Goal: Check status: Check status

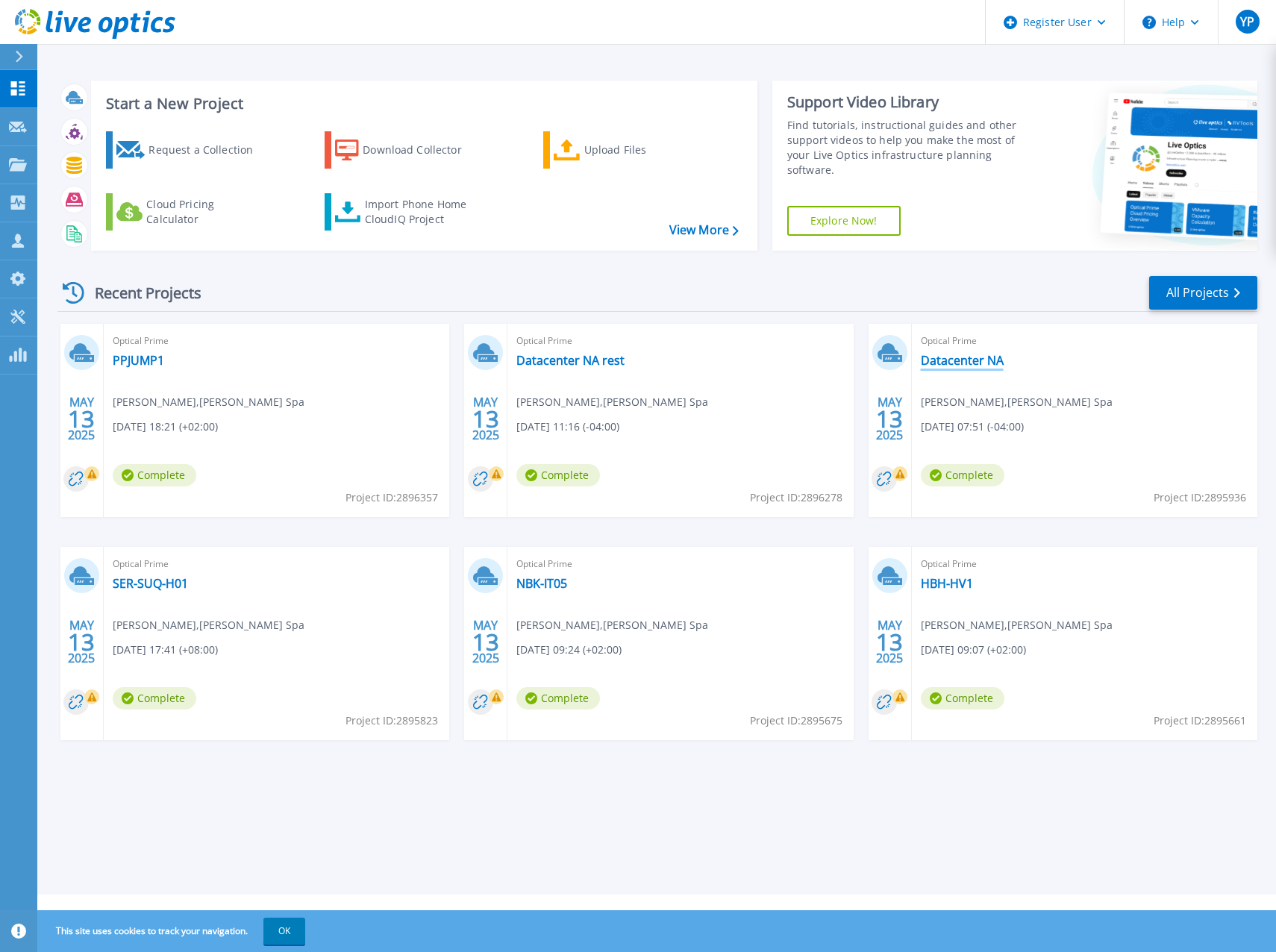
click at [926, 364] on link "Datacenter NA" at bounding box center [961, 360] width 83 height 15
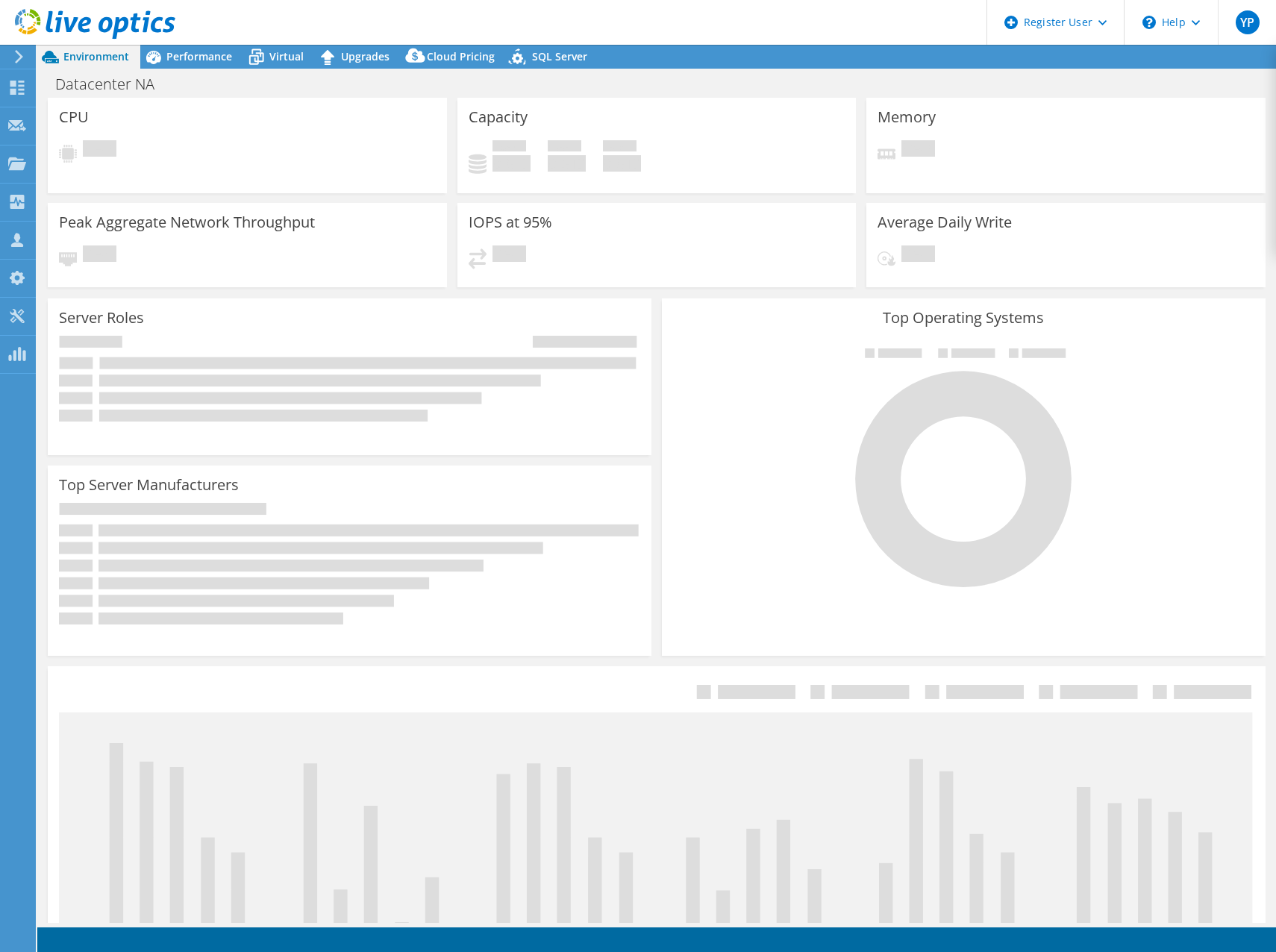
select select "USD"
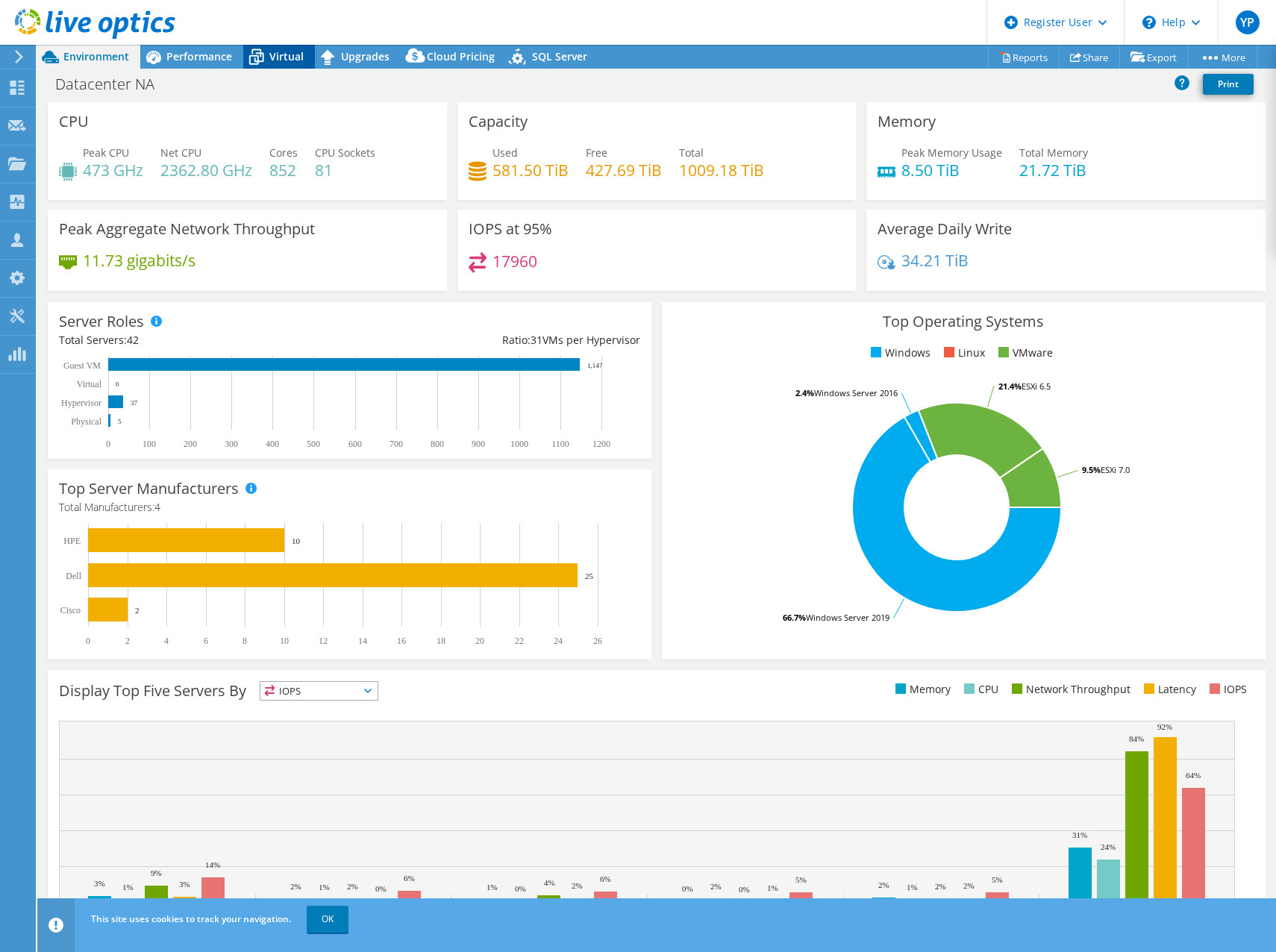
click at [294, 56] on span "Virtual" at bounding box center [286, 57] width 34 height 15
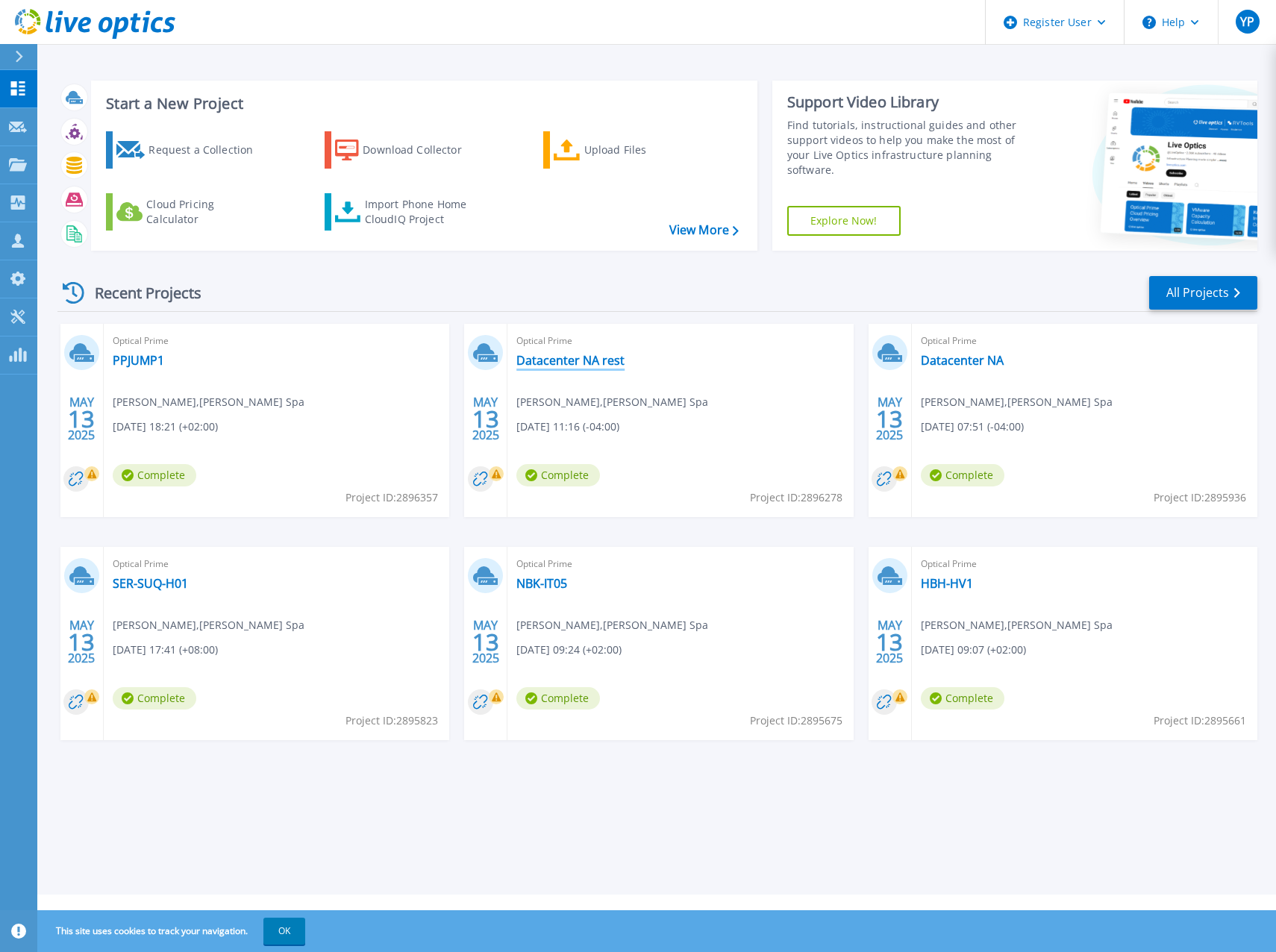
click at [595, 364] on link "Datacenter NA rest" at bounding box center [570, 360] width 108 height 15
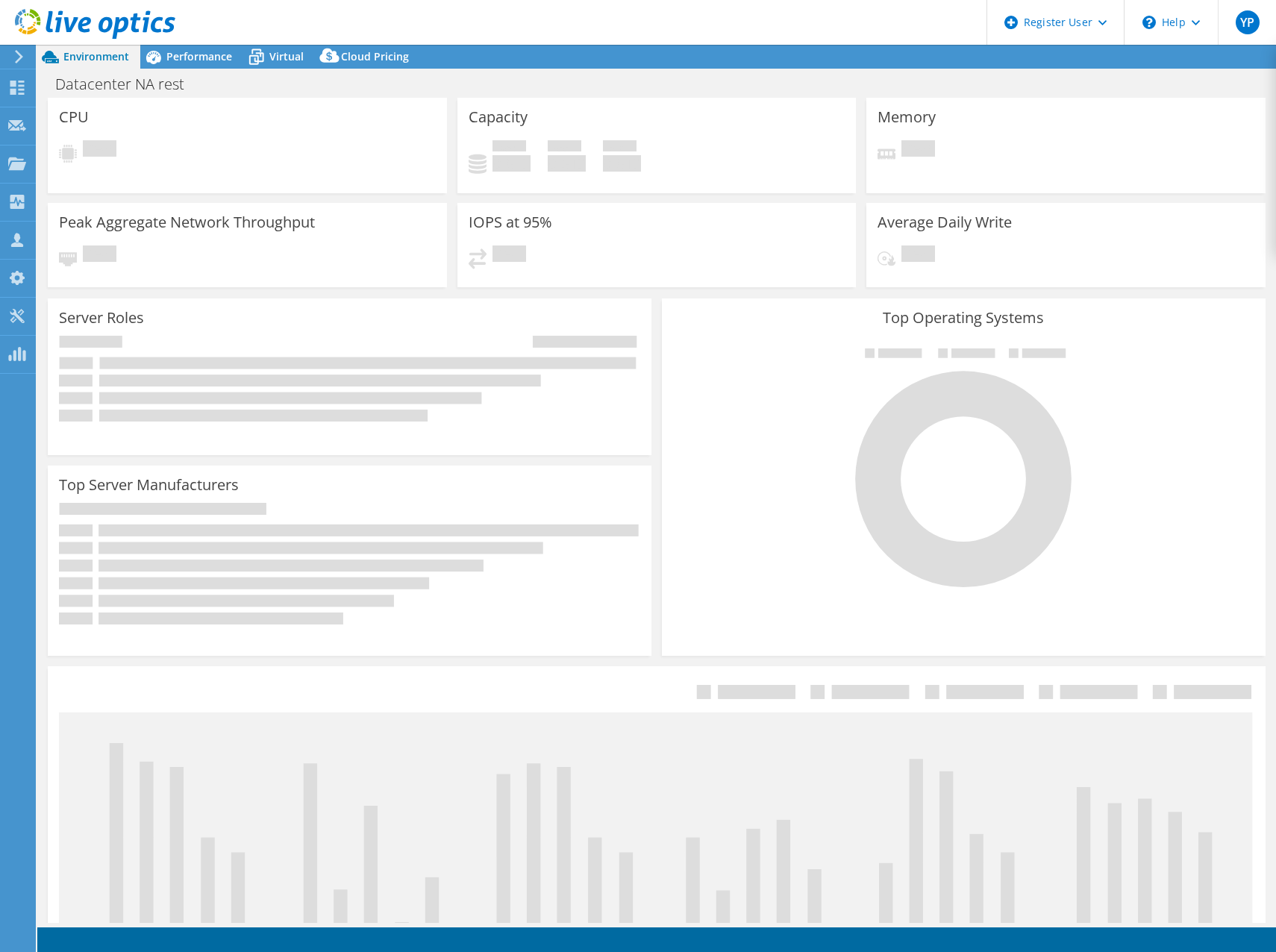
select select "USD"
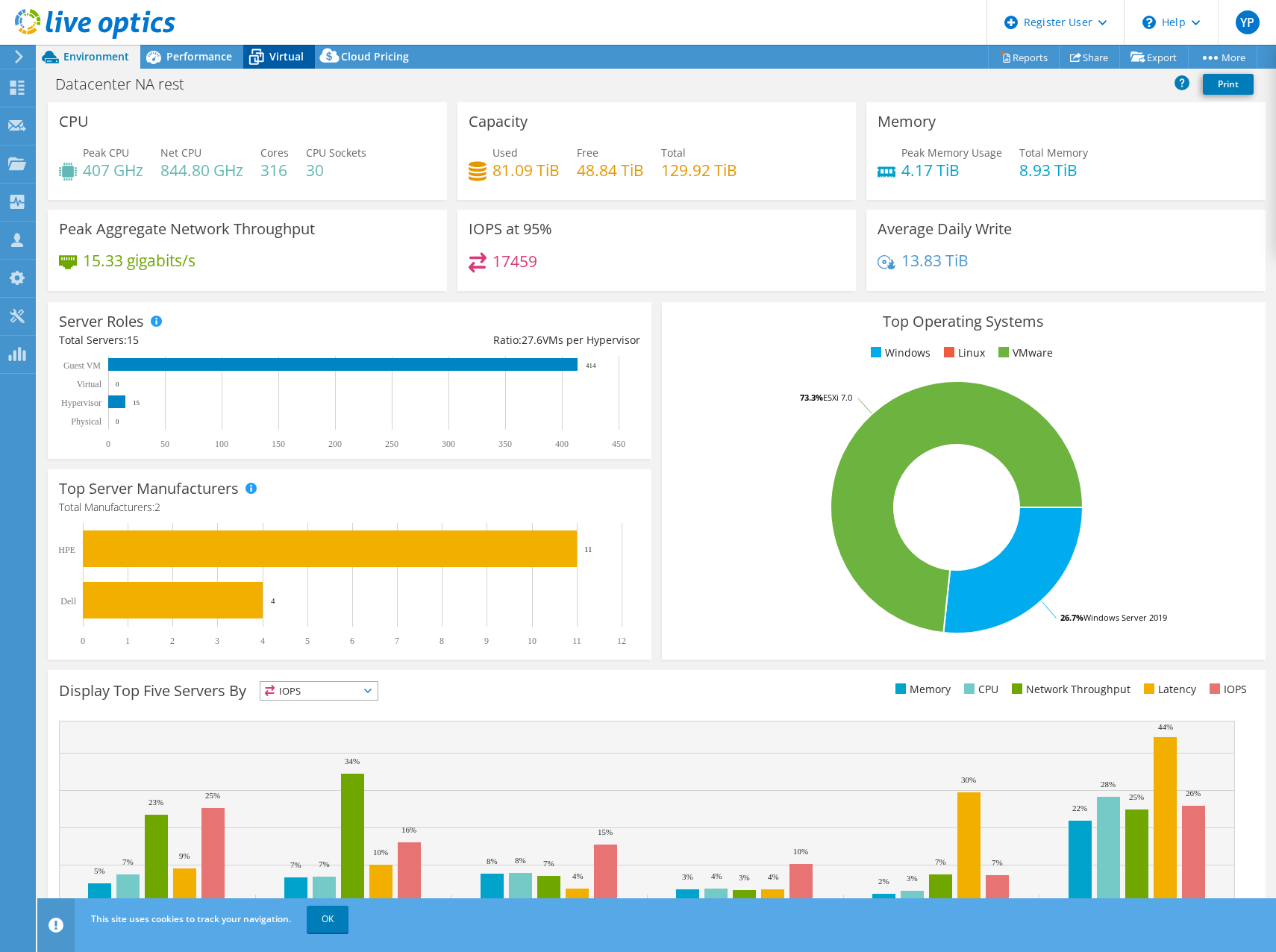
click at [265, 57] on icon at bounding box center [256, 57] width 26 height 26
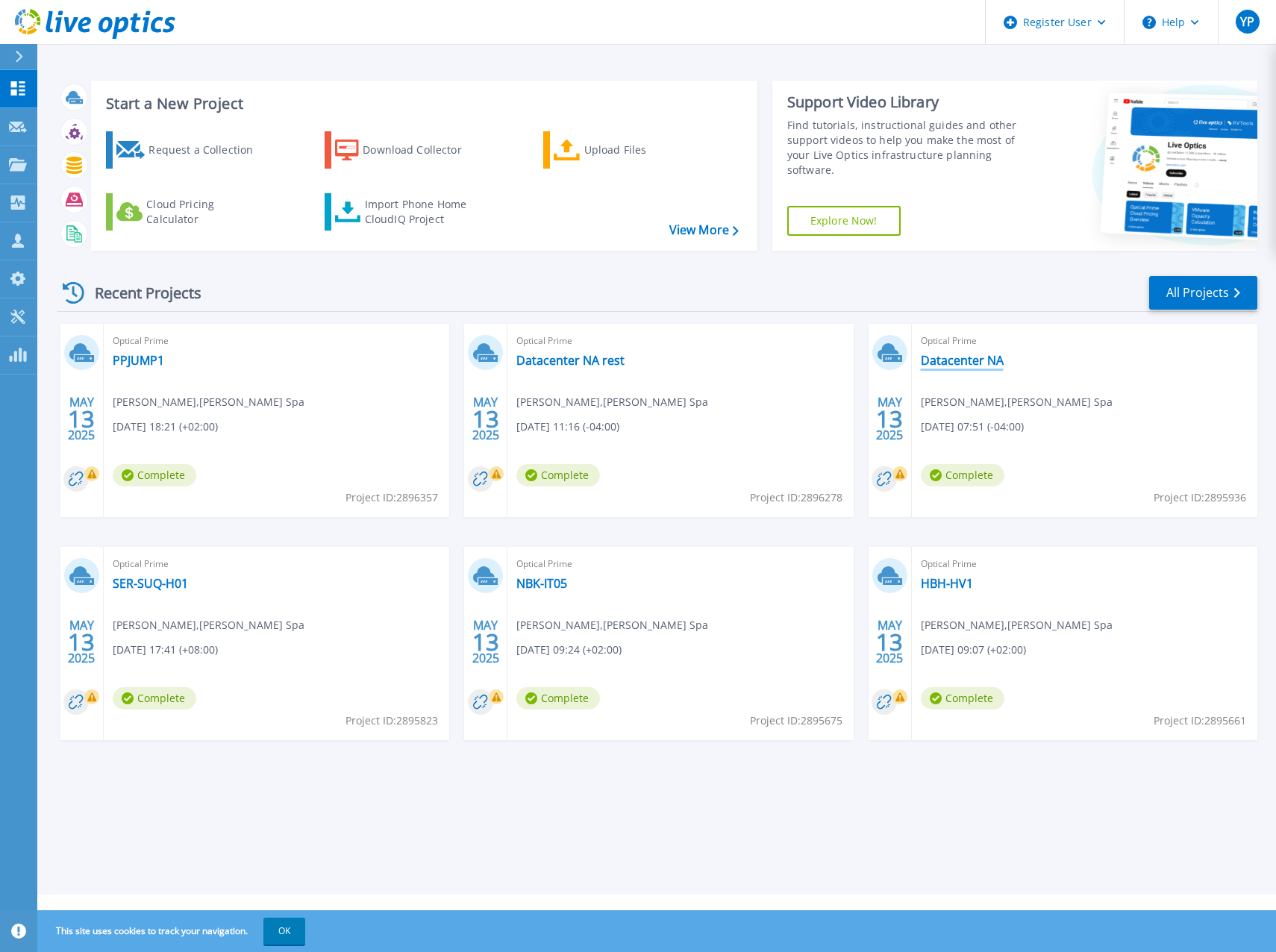
click at [976, 358] on link "Datacenter NA" at bounding box center [961, 360] width 83 height 15
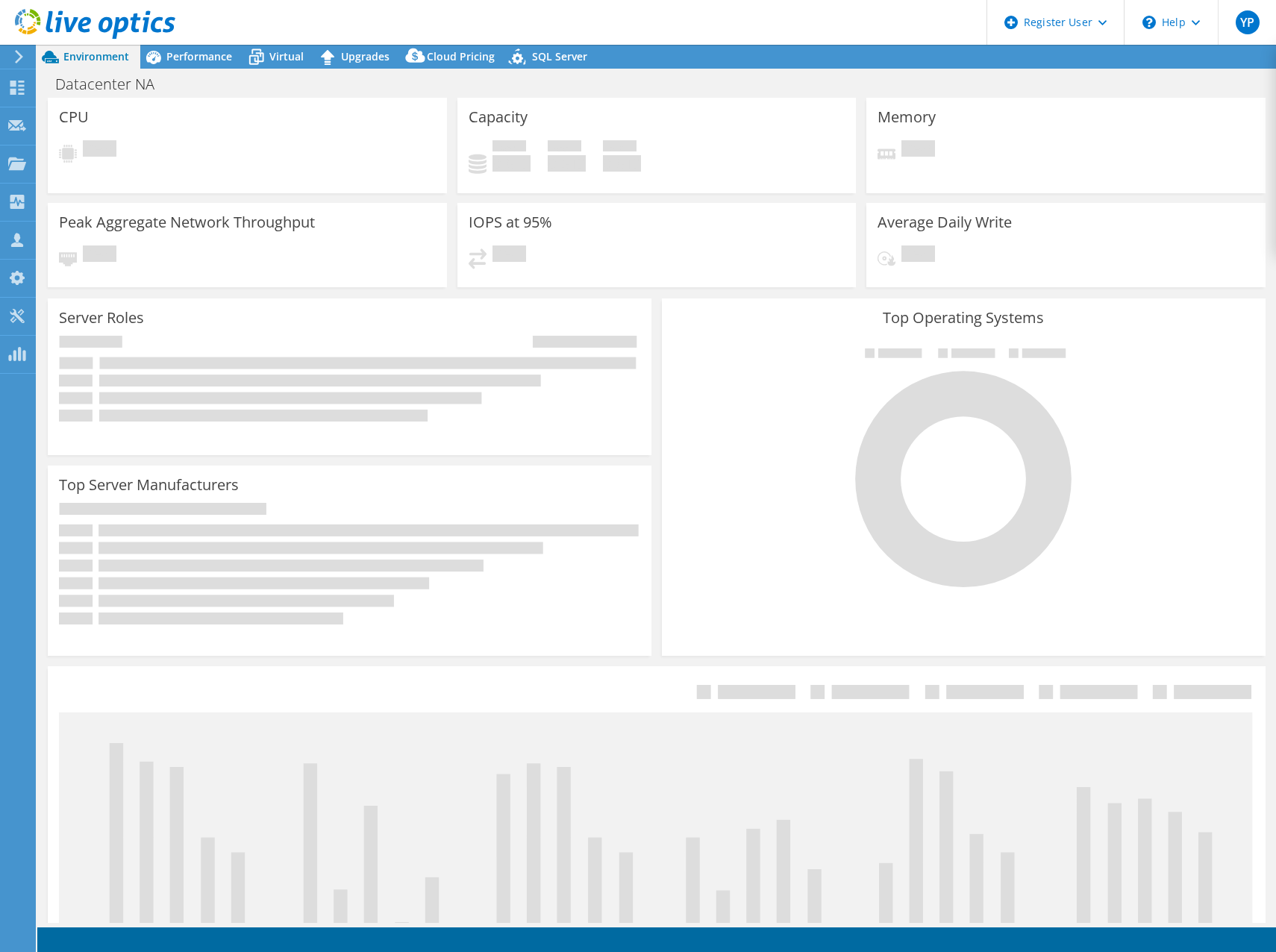
select select "USD"
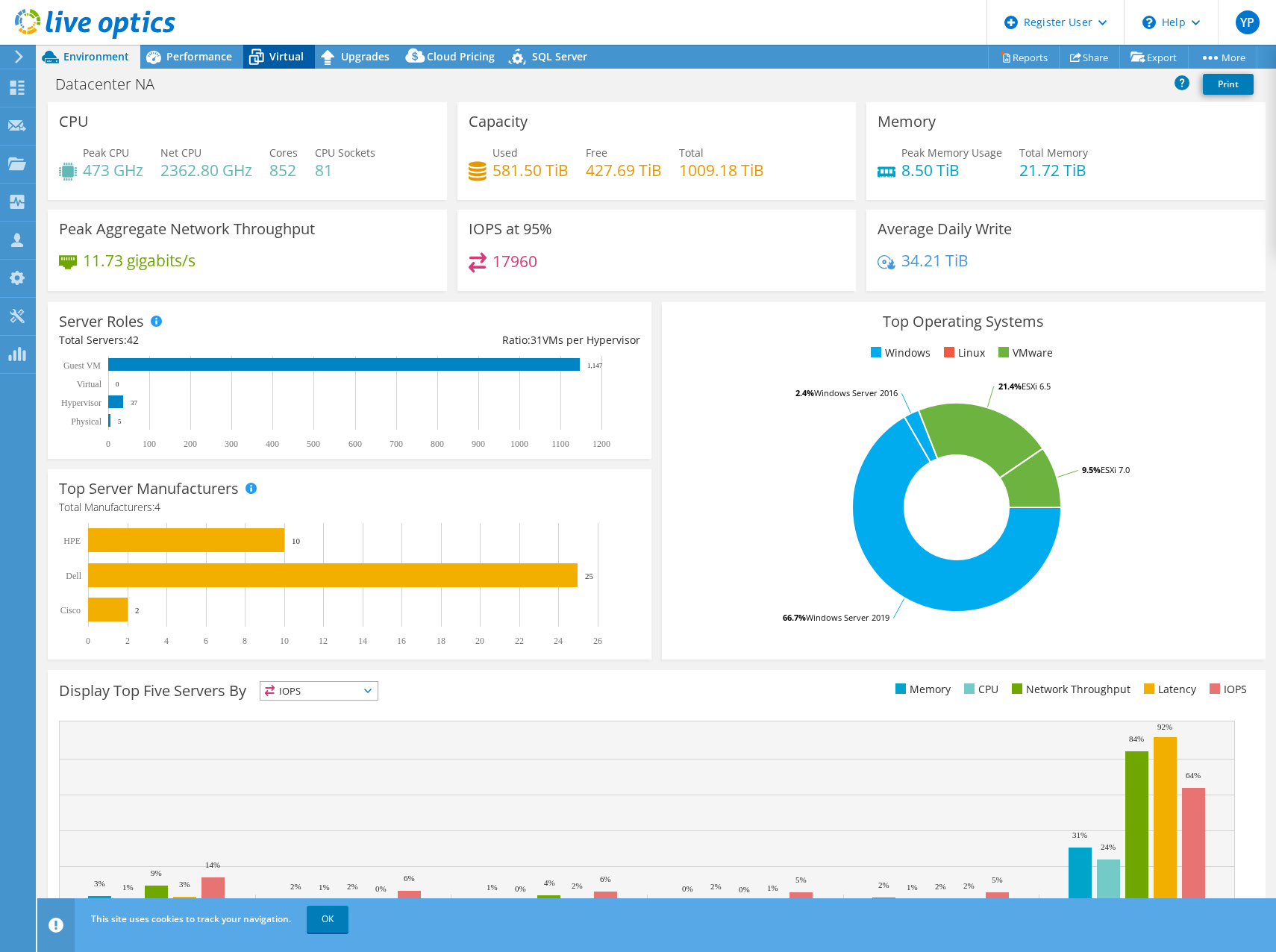
click at [279, 50] on span "Virtual" at bounding box center [286, 57] width 34 height 15
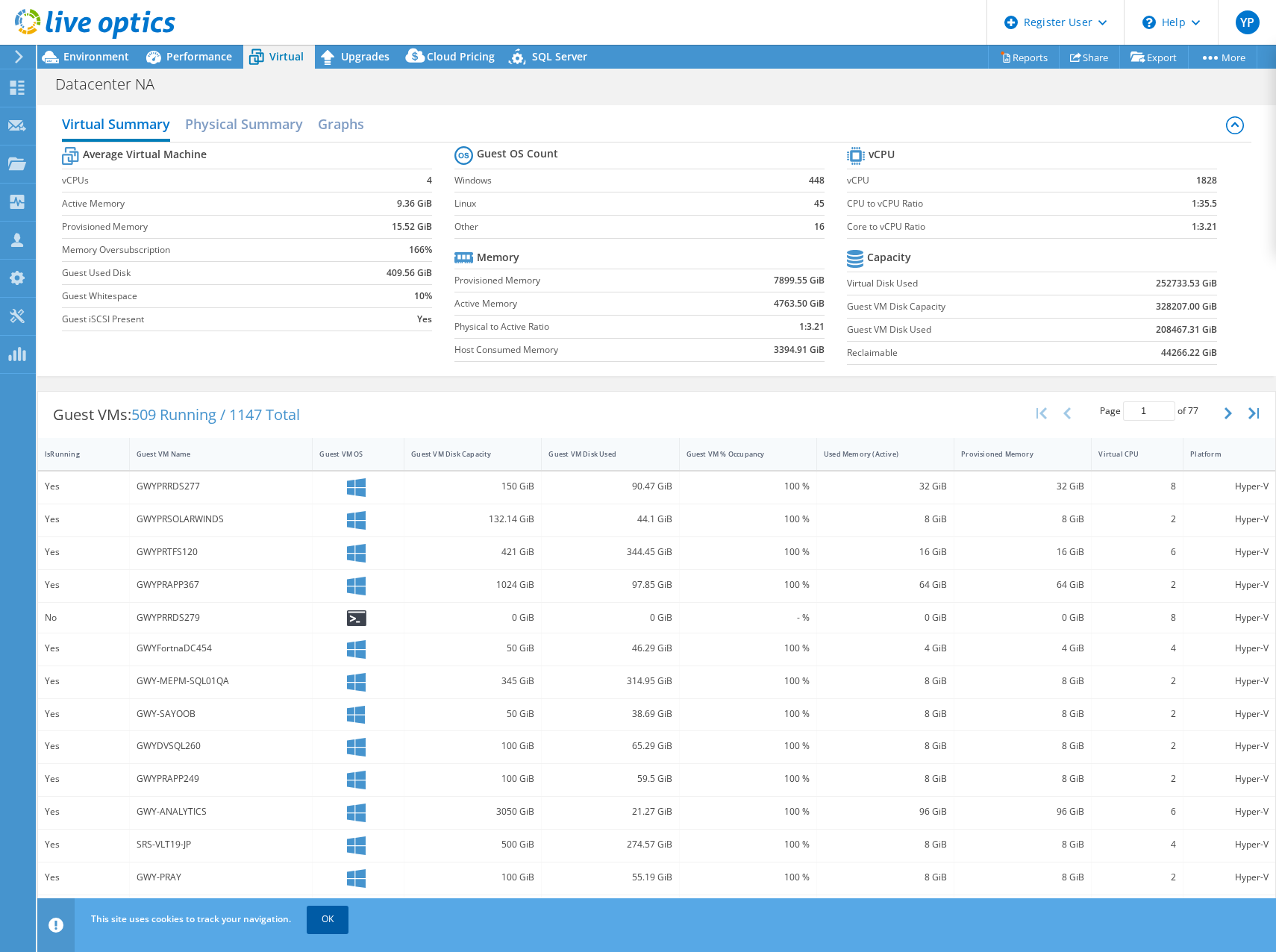
click at [326, 914] on link "OK" at bounding box center [328, 919] width 42 height 27
